Goal: Complete application form: Complete application form

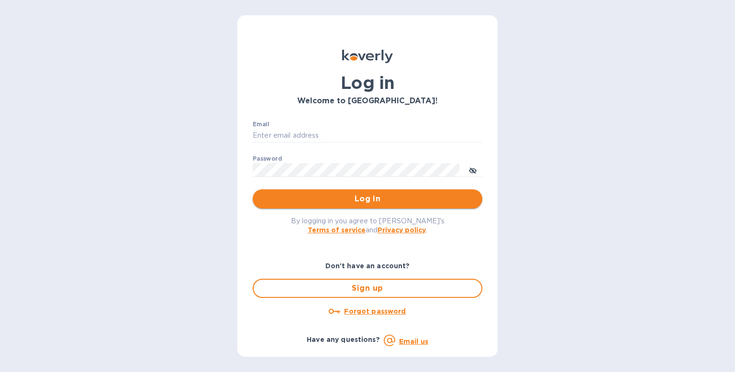
type input "[PERSON_NAME][EMAIL_ADDRESS][DOMAIN_NAME]"
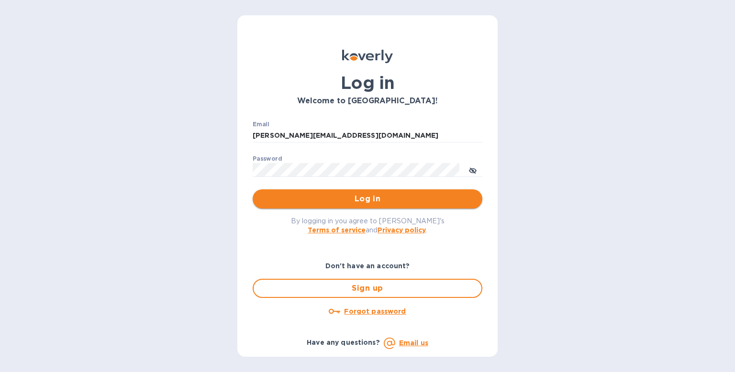
click at [350, 200] on span "Log in" at bounding box center [367, 198] width 214 height 11
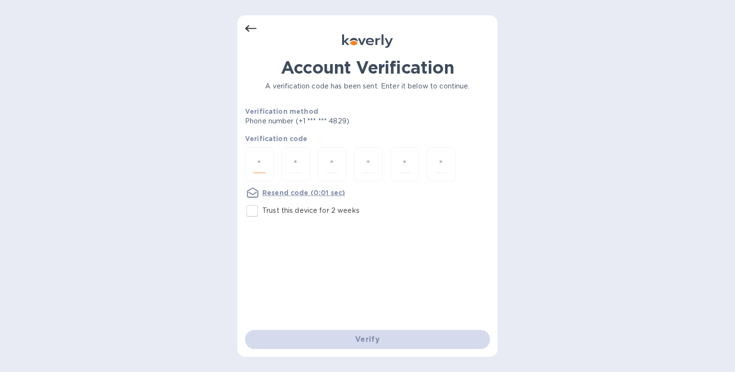
click at [259, 162] on input "number" at bounding box center [259, 164] width 12 height 18
type input "9"
type input "1"
type input "7"
type input "5"
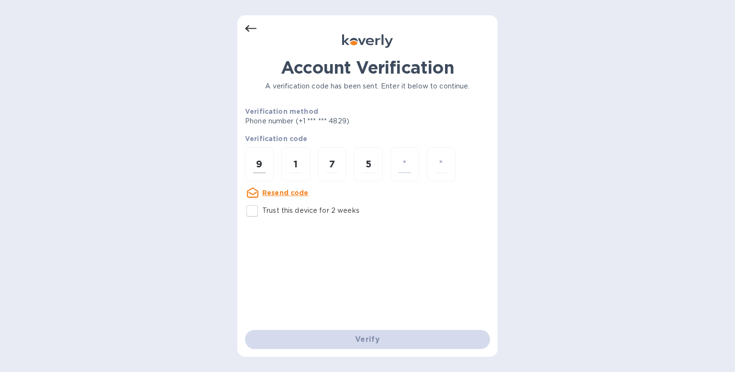
type input "8"
type input "4"
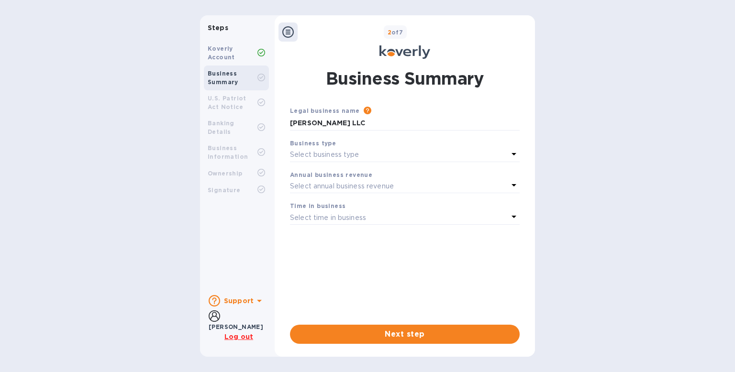
click at [371, 155] on div "Select business type" at bounding box center [399, 154] width 218 height 13
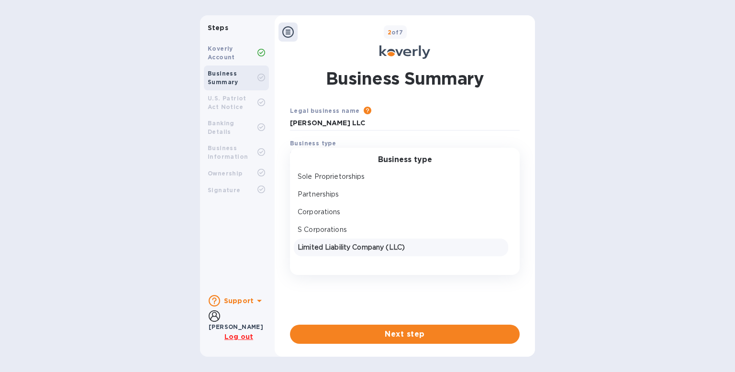
click at [354, 250] on p "Limited Liability Company (LLC)" at bounding box center [400, 247] width 207 height 10
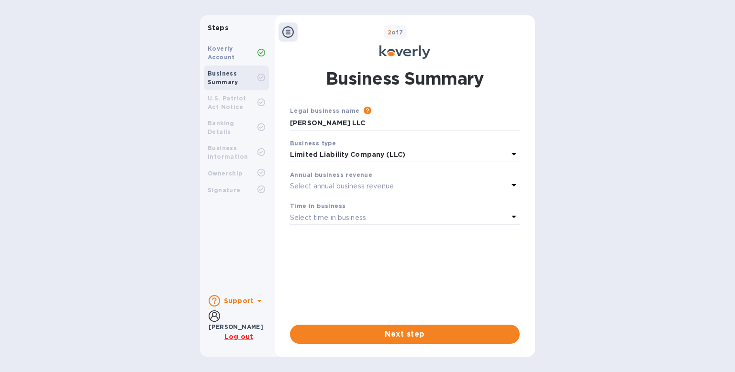
click at [334, 182] on p "Select annual business revenue" at bounding box center [342, 186] width 104 height 10
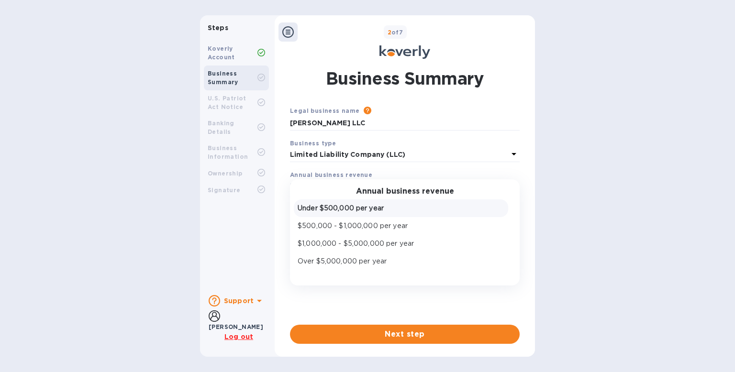
click at [338, 211] on p "Under $500,000 per year" at bounding box center [400, 208] width 207 height 10
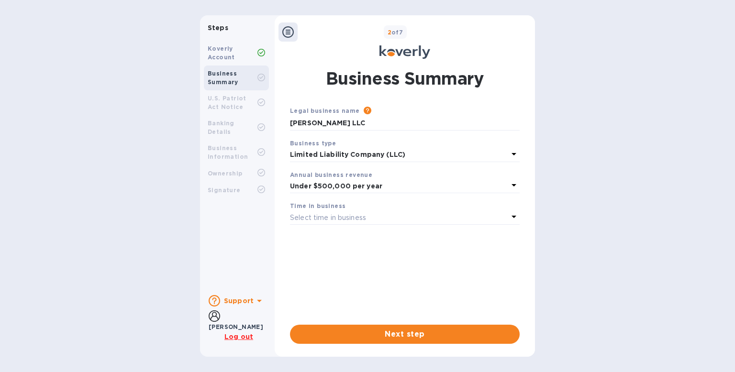
click at [335, 219] on p "Select time in business" at bounding box center [328, 218] width 76 height 10
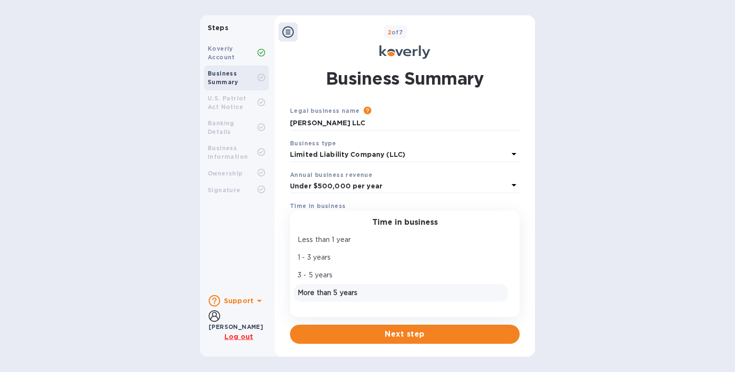
click at [339, 293] on p "More than 5 years" at bounding box center [400, 293] width 207 height 10
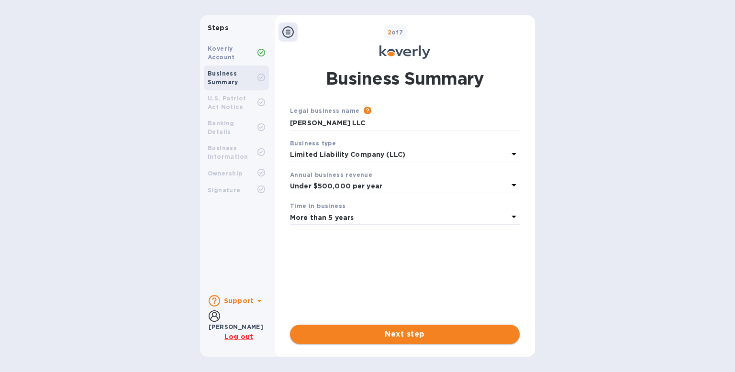
click at [363, 331] on span "Next step" at bounding box center [404, 334] width 214 height 11
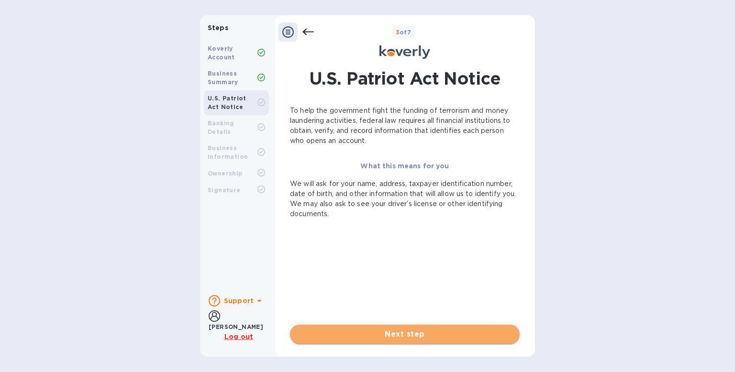
click at [392, 340] on button "Next step" at bounding box center [405, 334] width 230 height 19
